Goal: Task Accomplishment & Management: Manage account settings

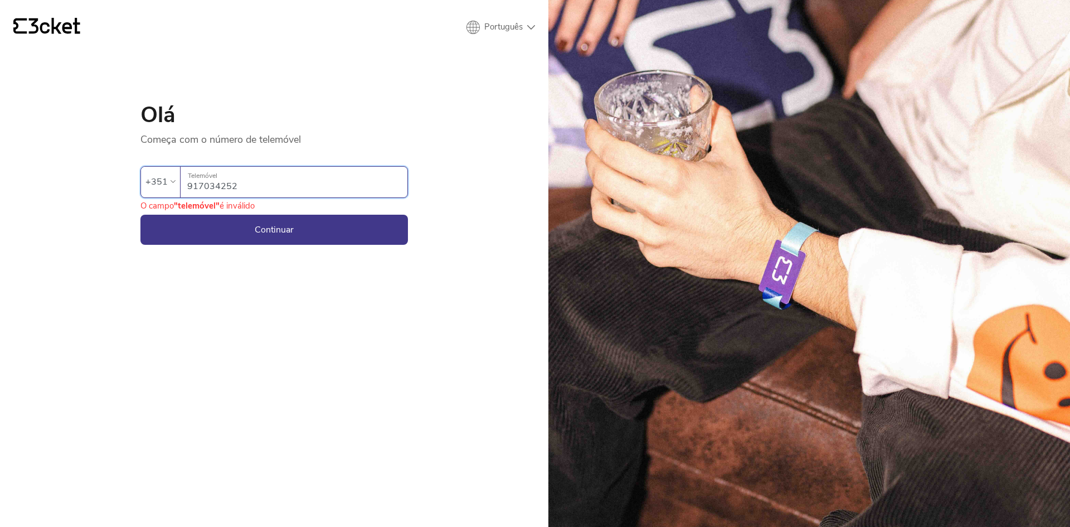
type input "917034252"
click at [279, 229] on button "Continuar" at bounding box center [273, 230] width 267 height 30
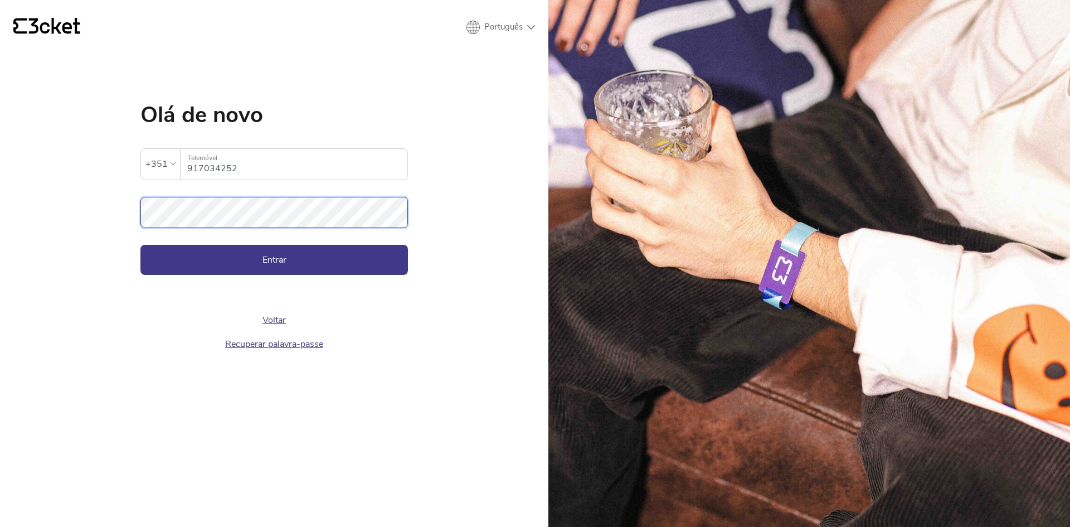
click at [140, 245] on button "Entrar" at bounding box center [273, 260] width 267 height 30
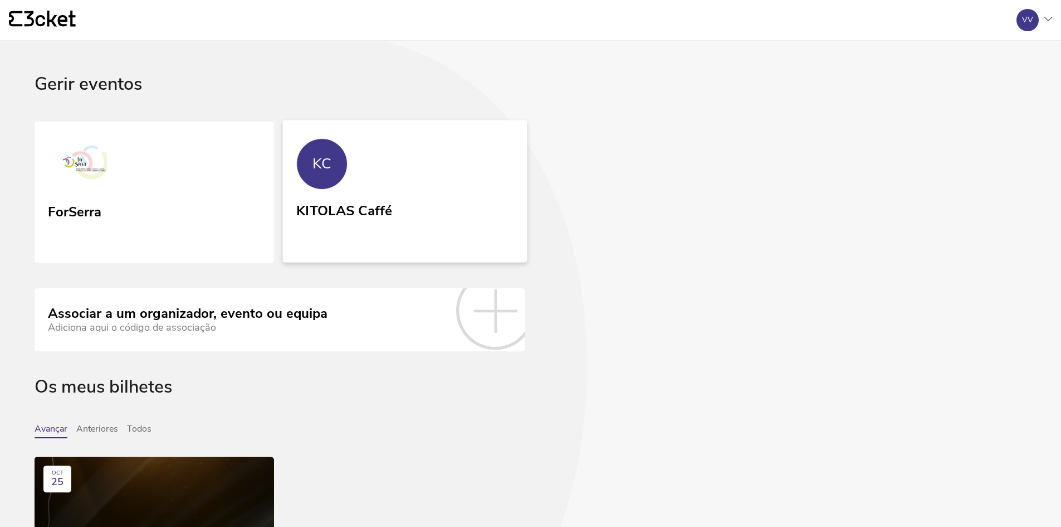
click at [343, 185] on link "KC KITOLAS Caffé" at bounding box center [405, 191] width 245 height 142
